Goal: Check status: Check status

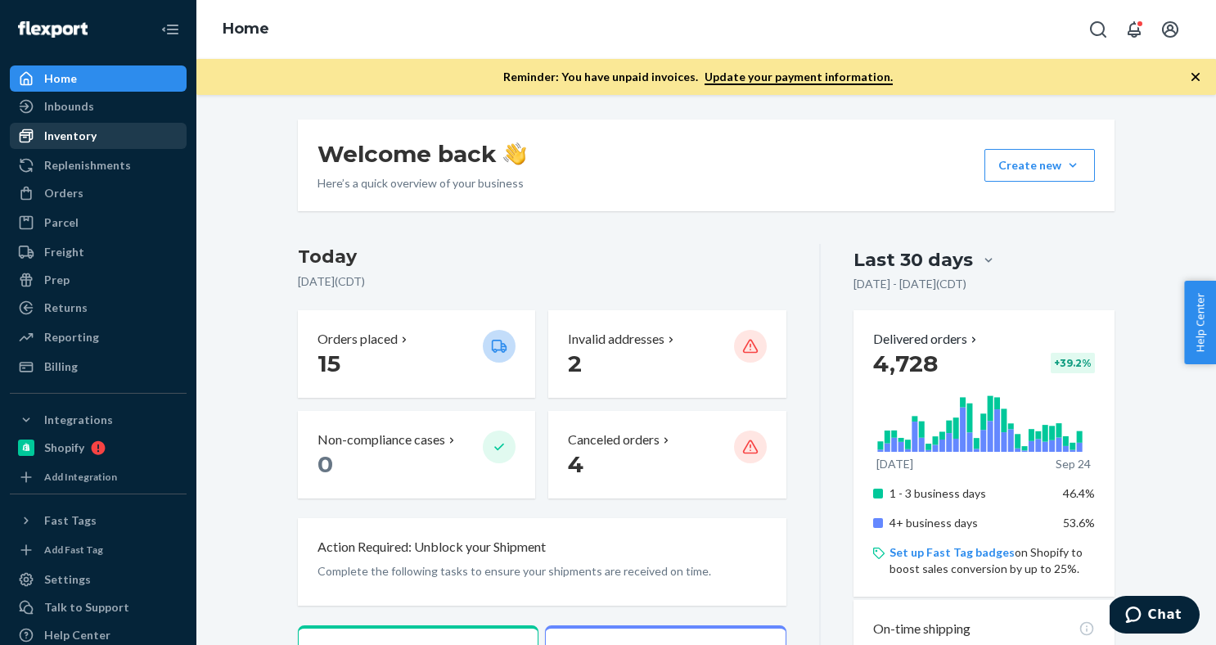
click at [87, 142] on div "Inventory" at bounding box center [70, 136] width 52 height 16
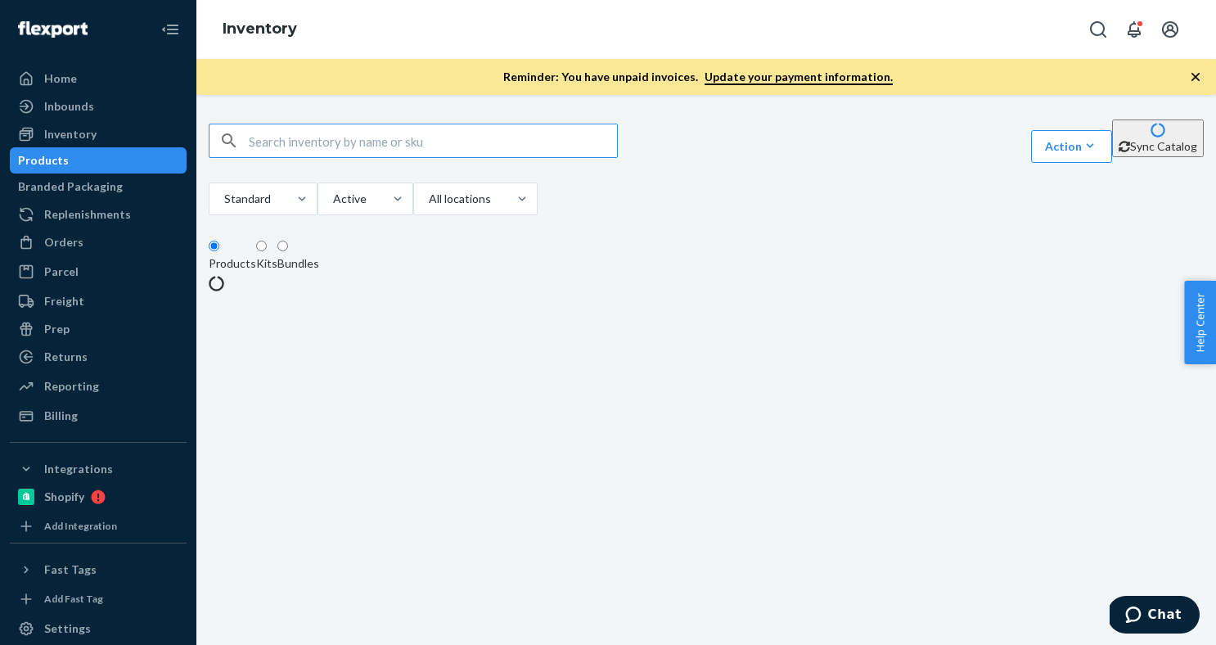
click at [358, 144] on input "text" at bounding box center [433, 140] width 368 height 33
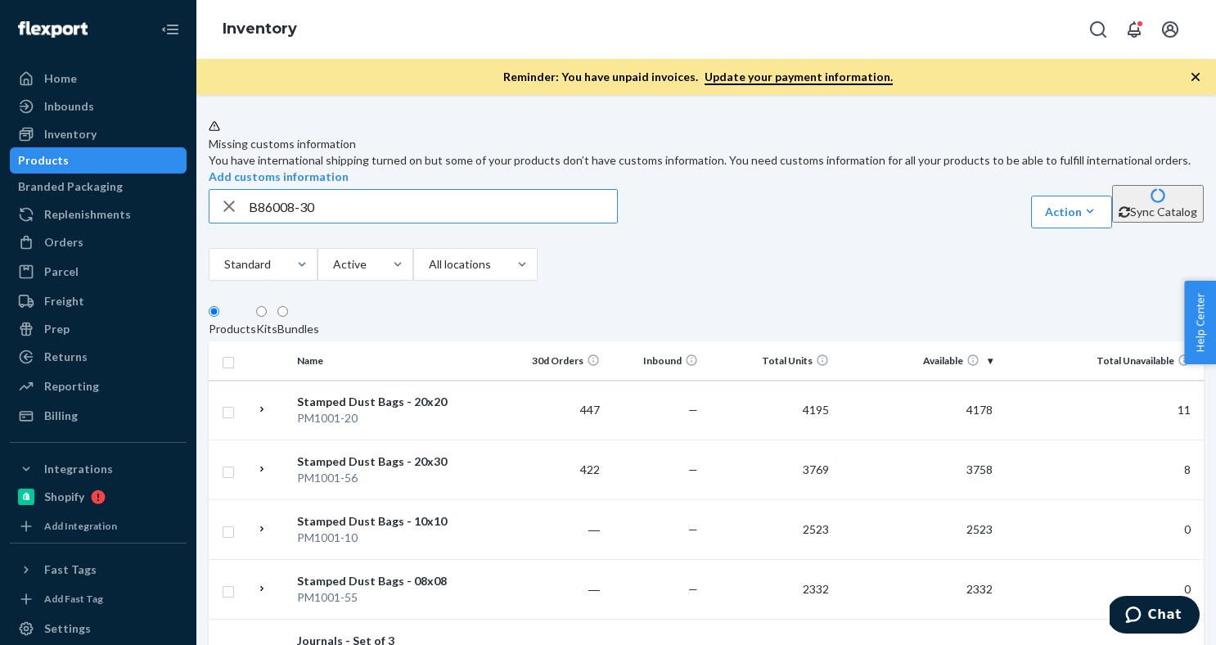
type input "B86008-30"
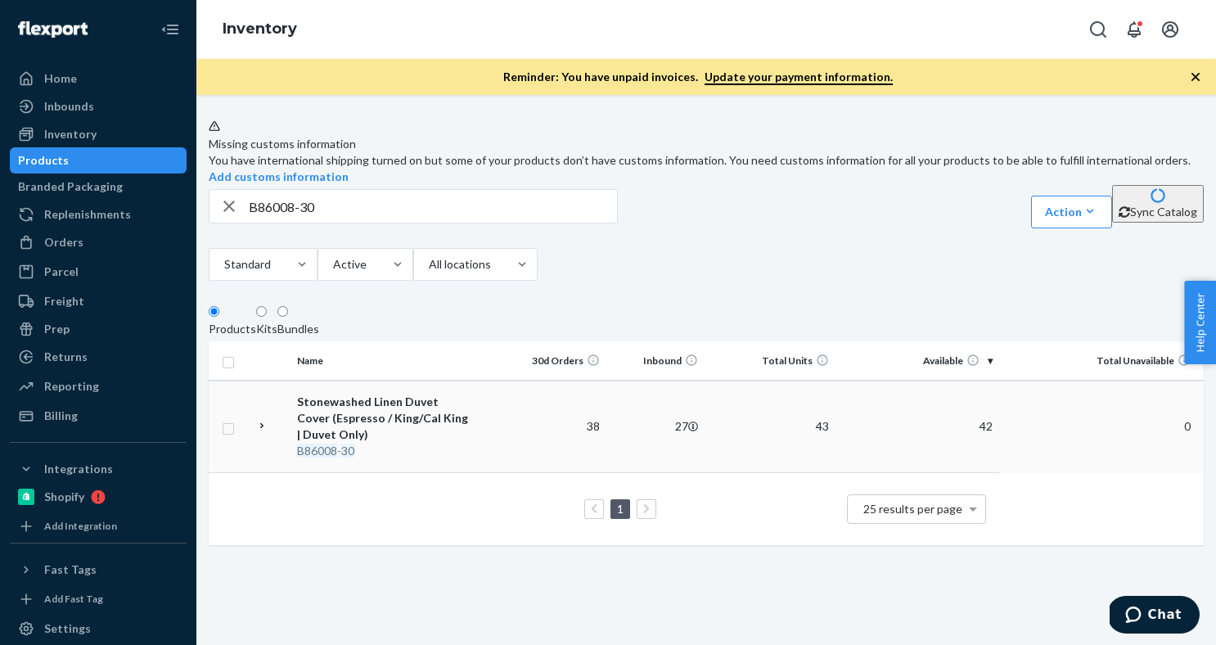
click at [463, 443] on div "Stonewashed Linen Duvet Cover (Espresso / King/Cal King | Duvet Only)" at bounding box center [382, 418] width 171 height 49
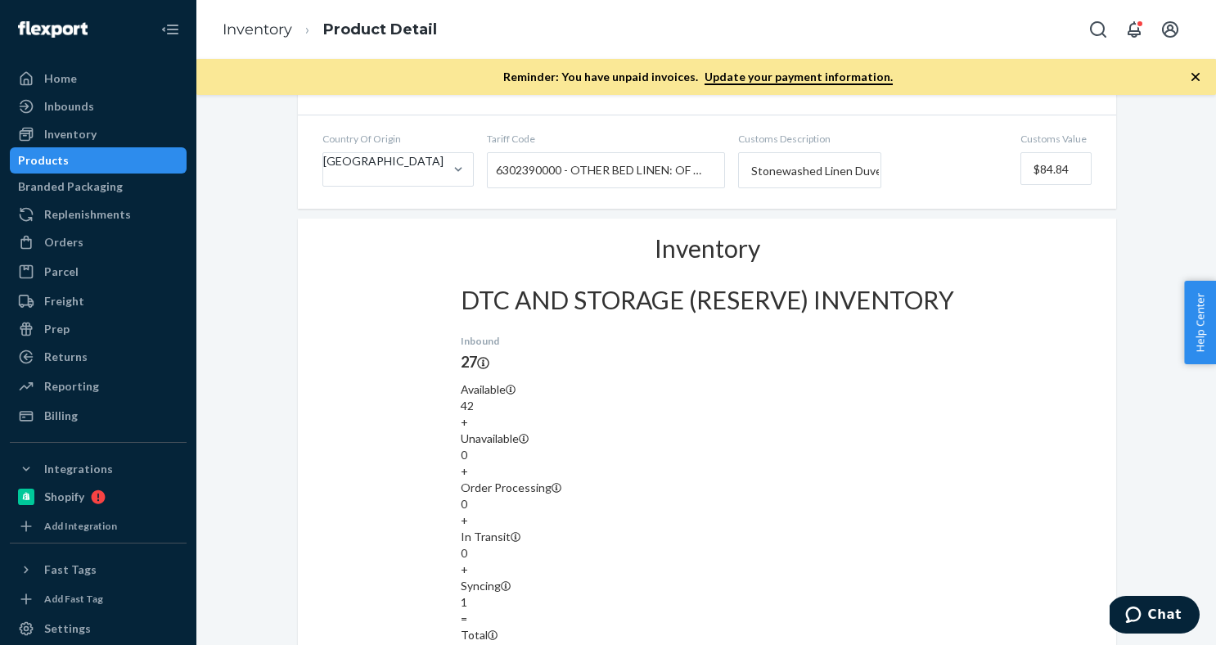
scroll to position [842, 0]
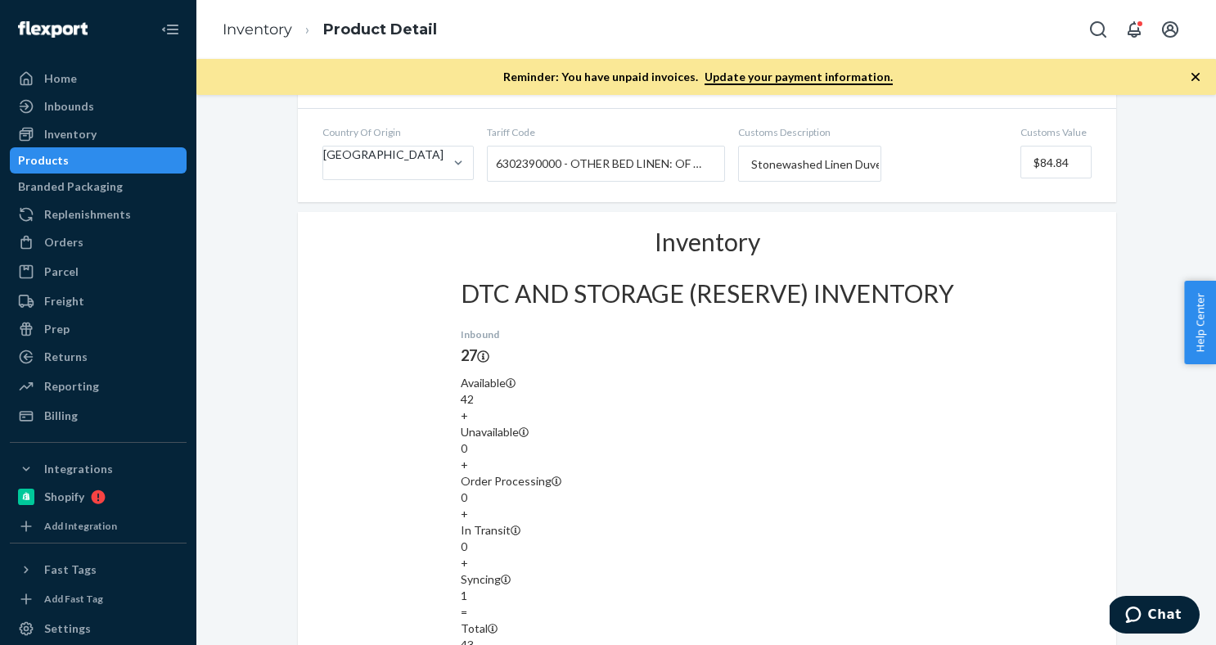
click at [69, 162] on div "Products" at bounding box center [43, 160] width 51 height 16
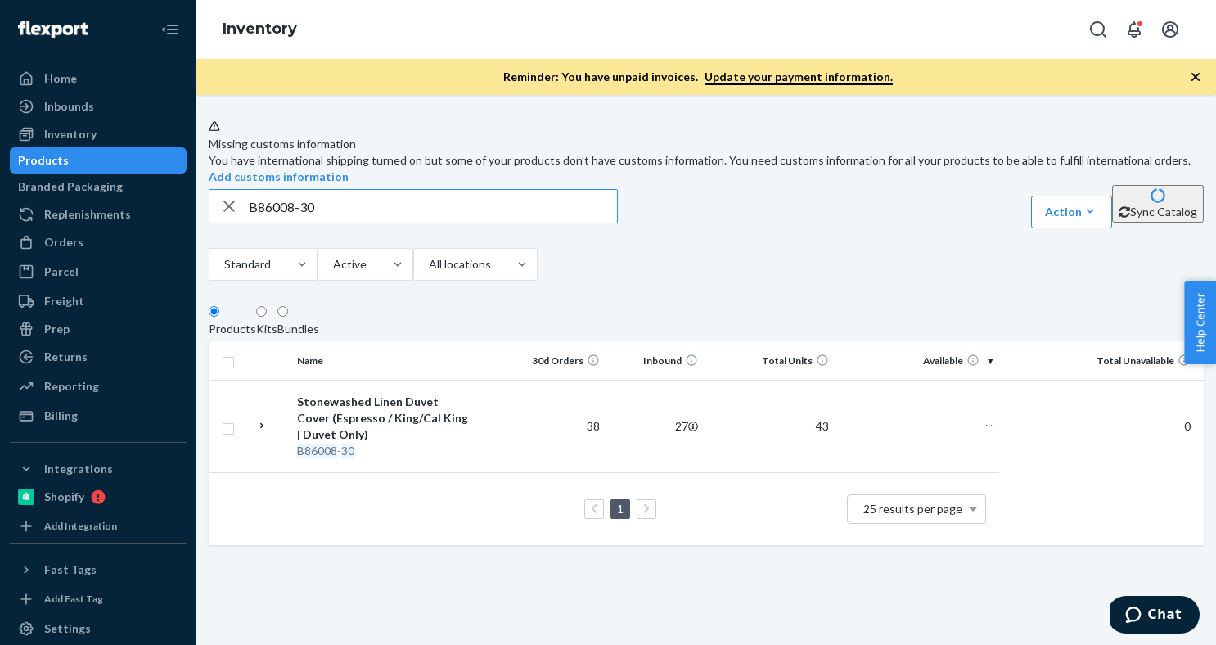
click at [309, 223] on input "B86008-30" at bounding box center [433, 206] width 368 height 33
type input "R141027-06"
